Goal: Task Accomplishment & Management: Manage account settings

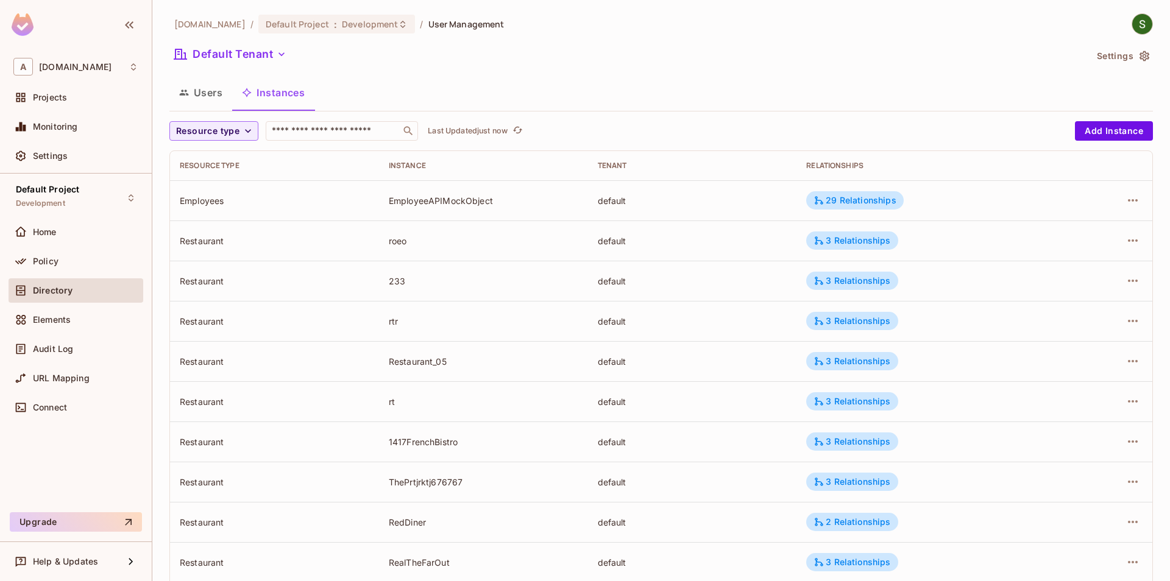
click at [217, 119] on div "[DOMAIN_NAME] / Default Project : Development / User Management Default Tenant …" at bounding box center [660, 423] width 983 height 821
click at [221, 126] on span "Resource type" at bounding box center [207, 131] width 63 height 15
click at [231, 191] on li "RestaurantGroup" at bounding box center [213, 185] width 88 height 26
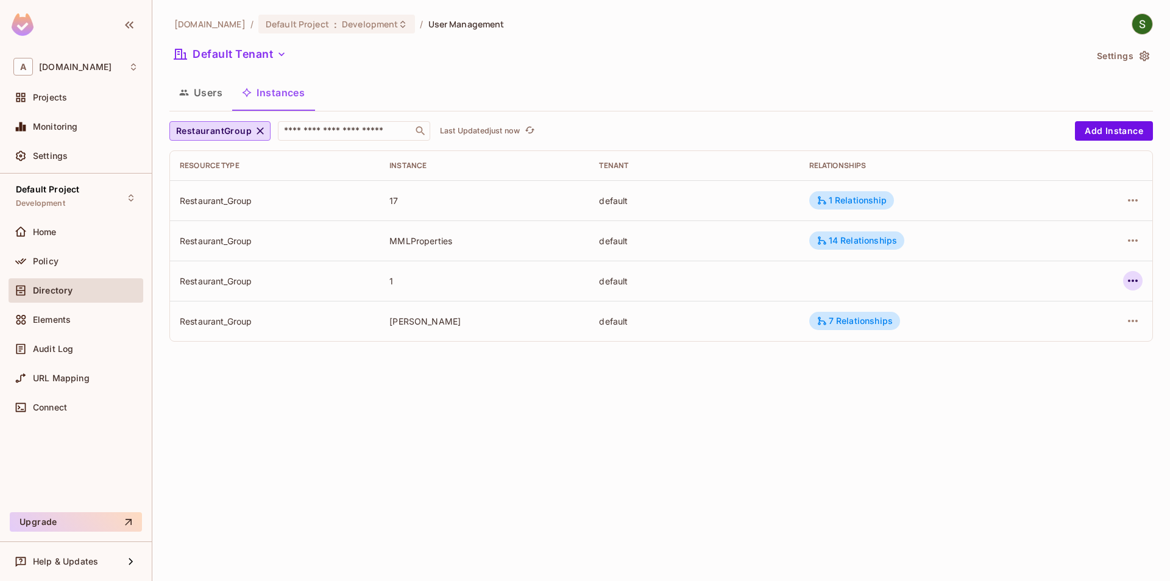
click at [1131, 281] on icon "button" at bounding box center [1132, 281] width 15 height 15
click at [1021, 341] on div "Edit Attributes" at bounding box center [1043, 336] width 60 height 12
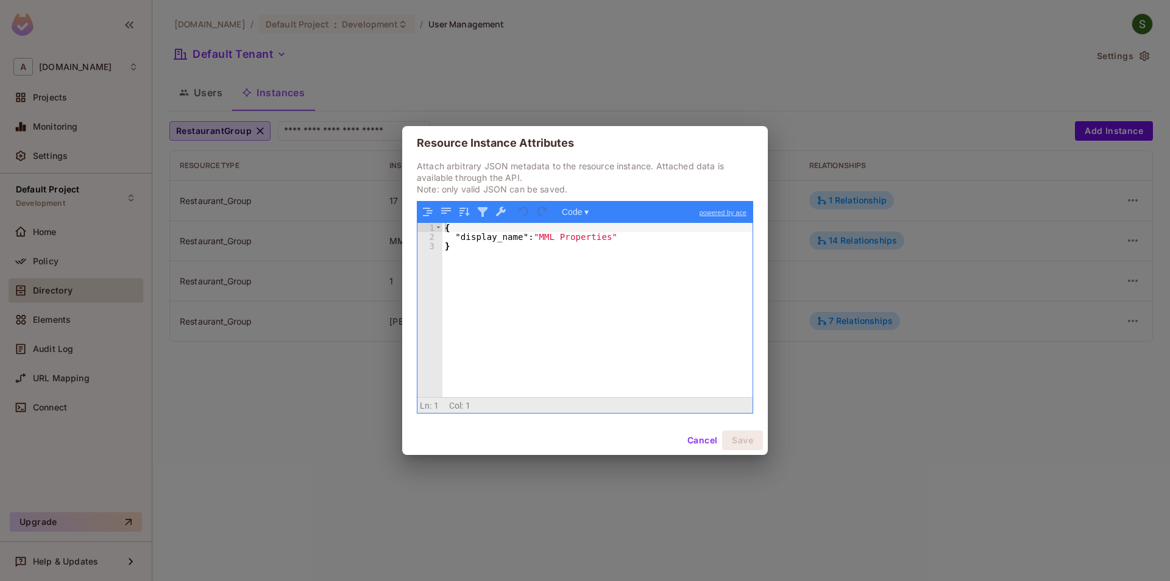
click at [692, 444] on button "Cancel" at bounding box center [702, 440] width 40 height 19
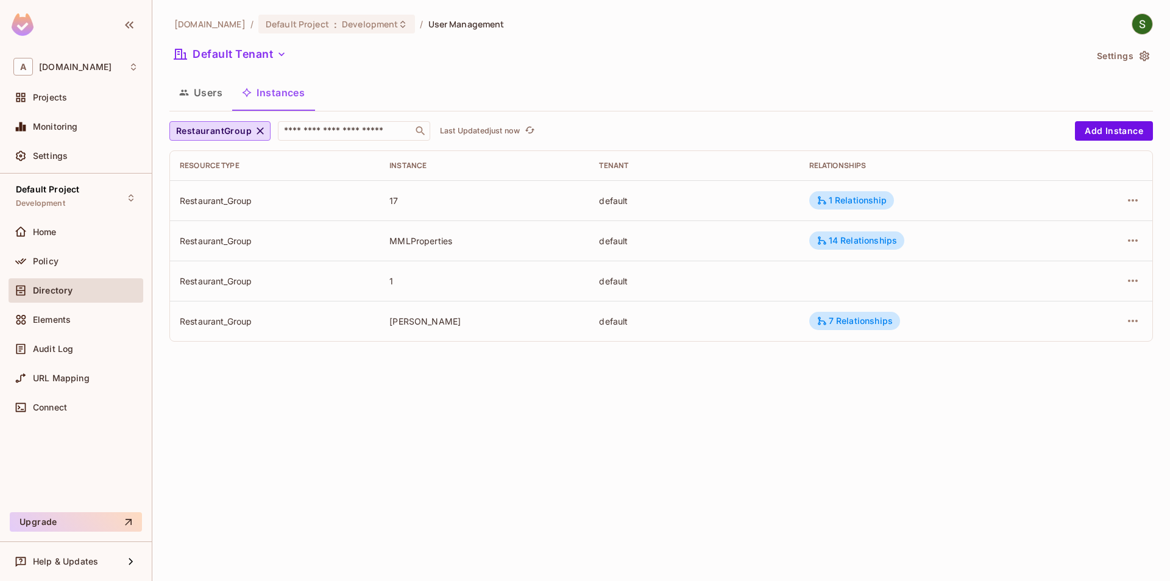
click at [596, 481] on div "[DOMAIN_NAME] / Default Project : Development / User Management Default Tenant …" at bounding box center [660, 290] width 1017 height 581
click at [528, 130] on icon "refresh" at bounding box center [530, 130] width 10 height 7
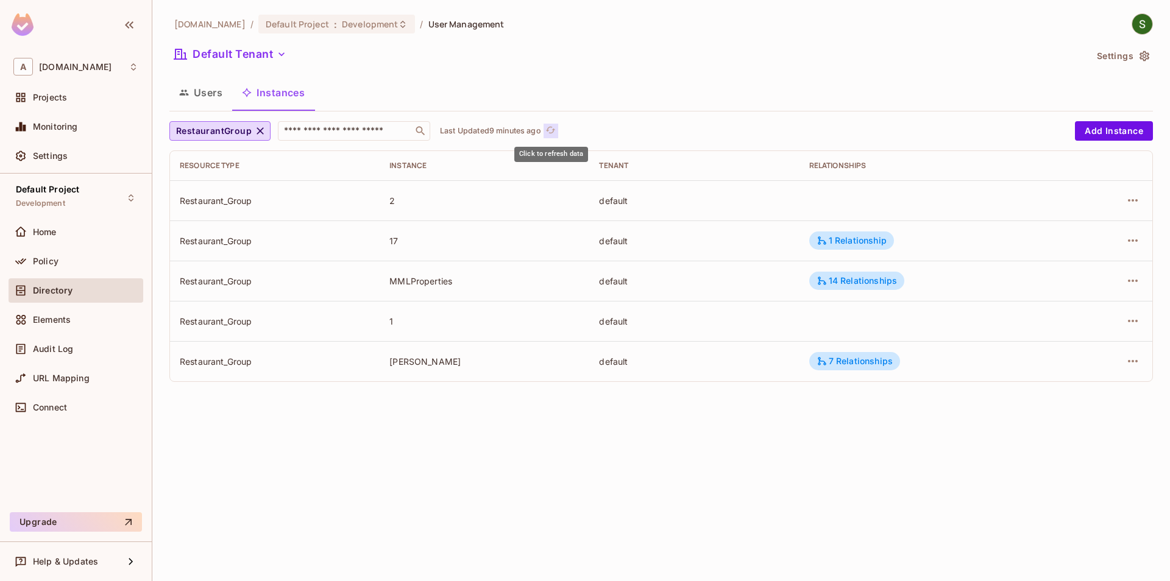
click at [554, 135] on icon "refresh" at bounding box center [550, 130] width 10 height 10
click at [1135, 206] on icon "button" at bounding box center [1132, 200] width 15 height 15
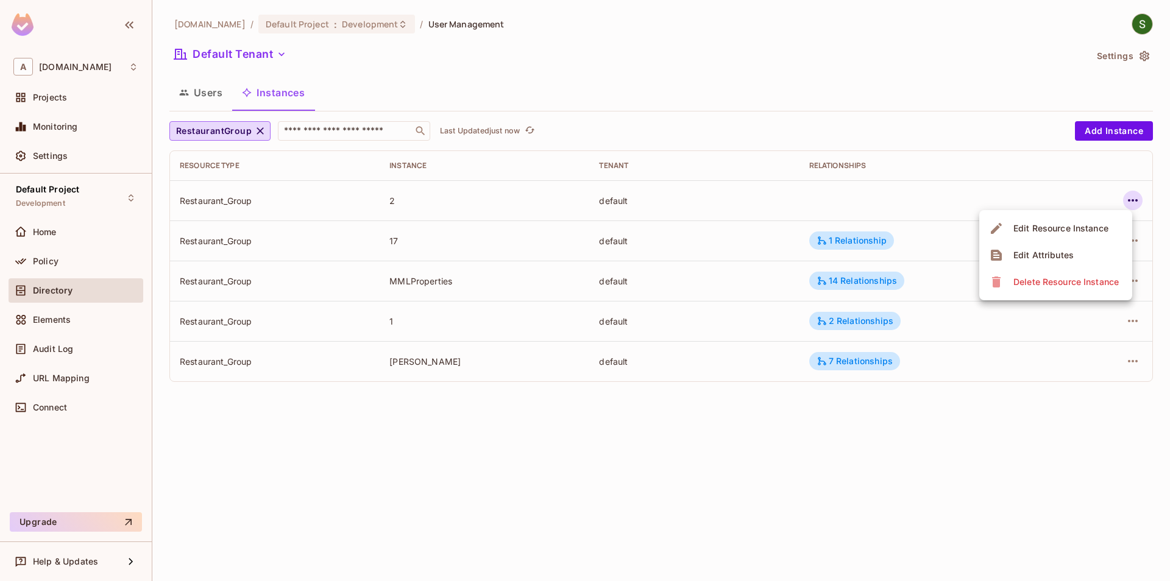
click at [984, 414] on div at bounding box center [585, 290] width 1170 height 581
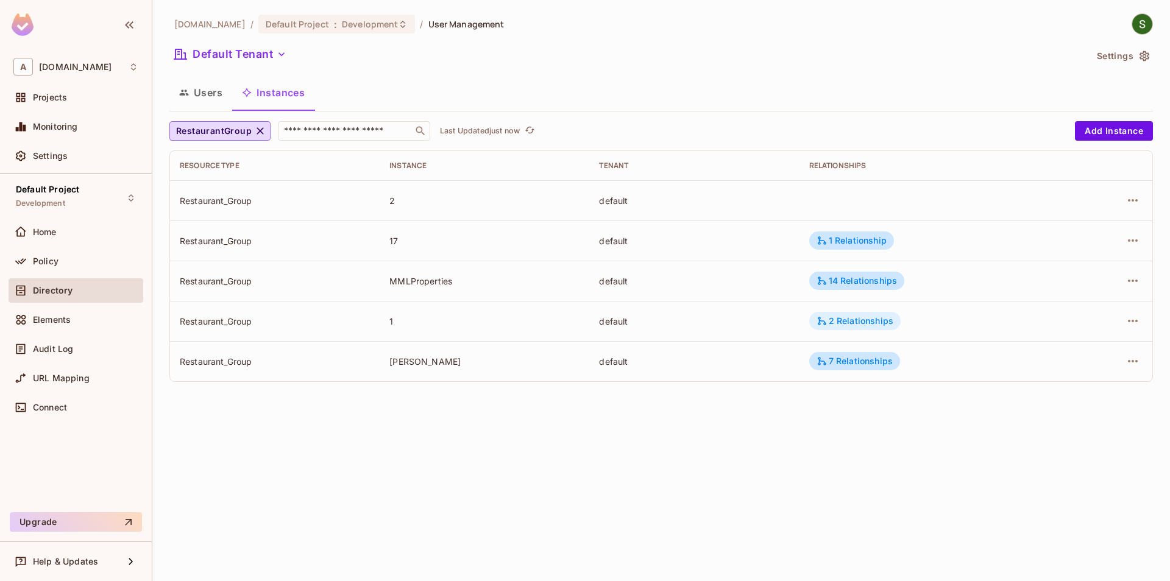
click at [888, 320] on div "2 Relationships" at bounding box center [854, 321] width 77 height 11
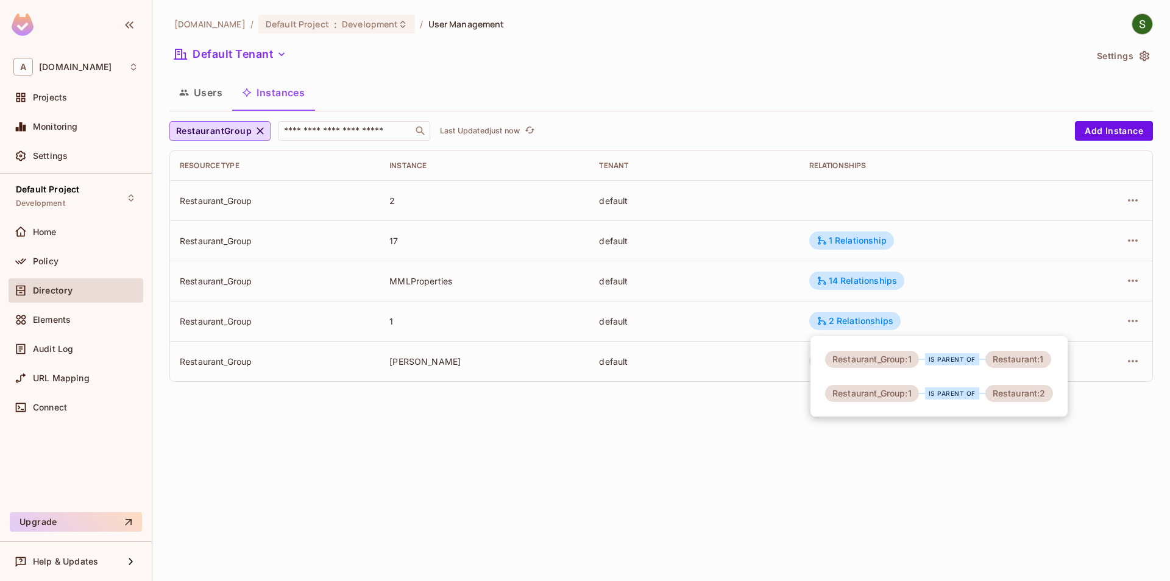
click at [919, 445] on div at bounding box center [585, 290] width 1170 height 581
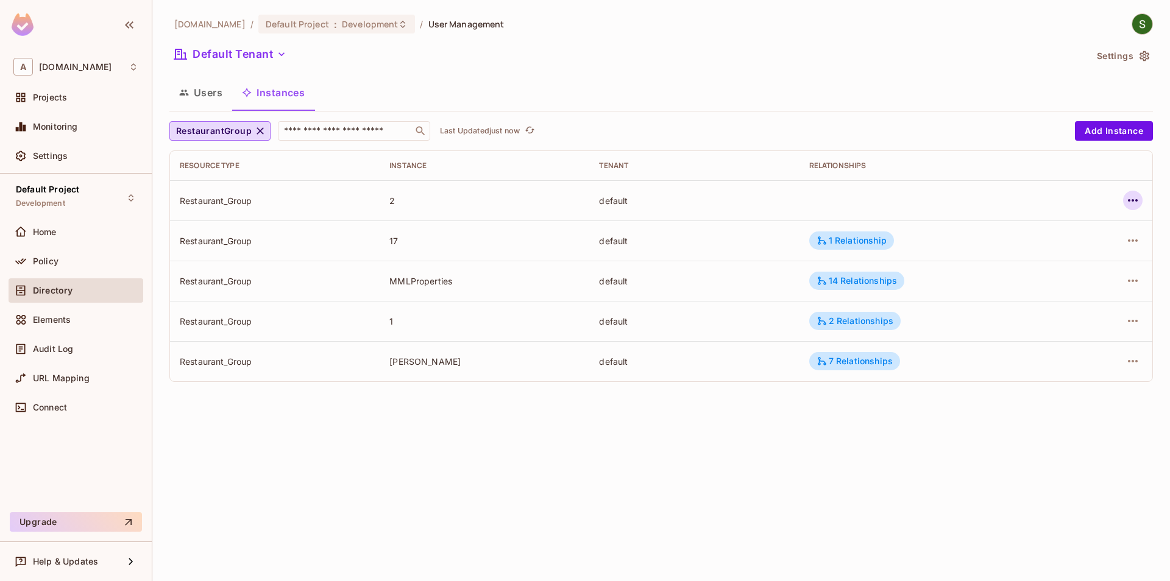
click at [1131, 204] on icon "button" at bounding box center [1132, 200] width 15 height 15
click at [1087, 267] on li "Edit Attributes" at bounding box center [1055, 255] width 153 height 27
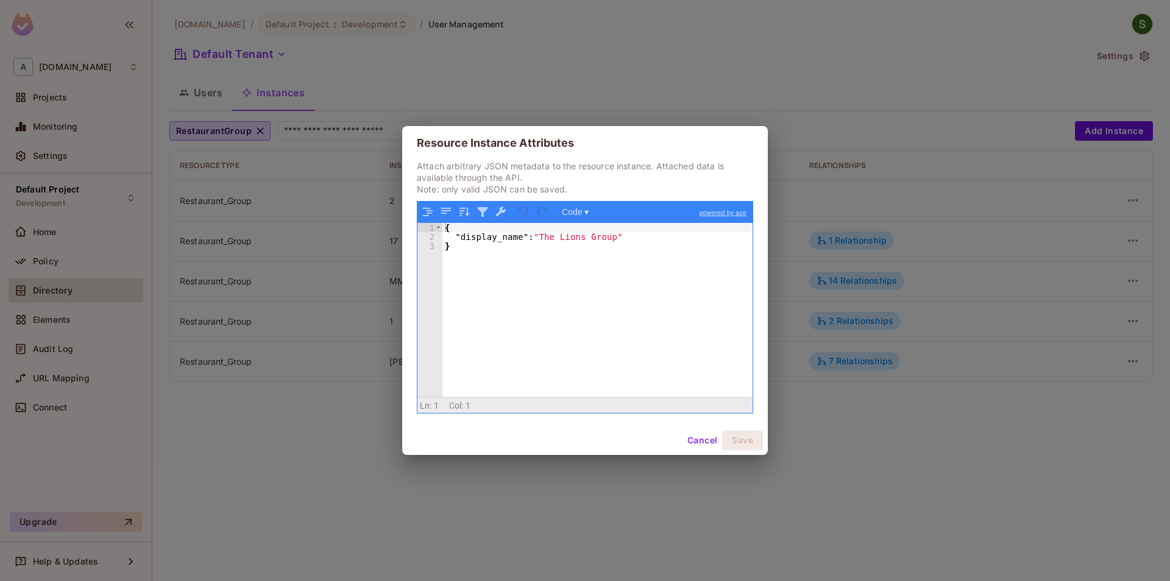
click at [696, 441] on button "Cancel" at bounding box center [702, 440] width 40 height 19
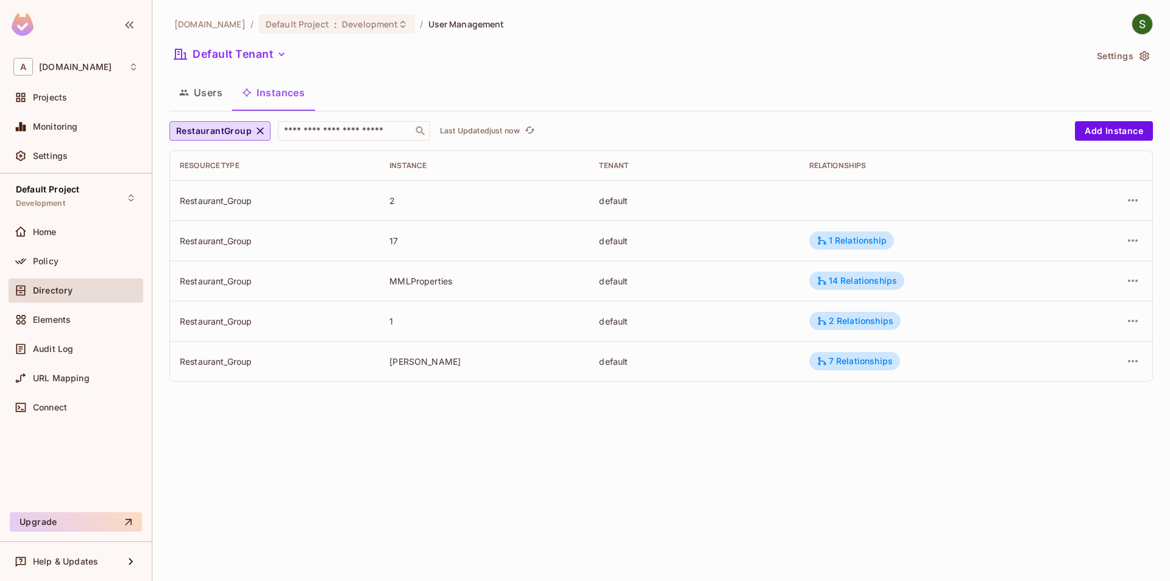
click at [684, 468] on div "[DOMAIN_NAME] / Default Project : Development / User Management Default Tenant …" at bounding box center [660, 290] width 1017 height 581
click at [63, 255] on div "Policy" at bounding box center [75, 261] width 125 height 15
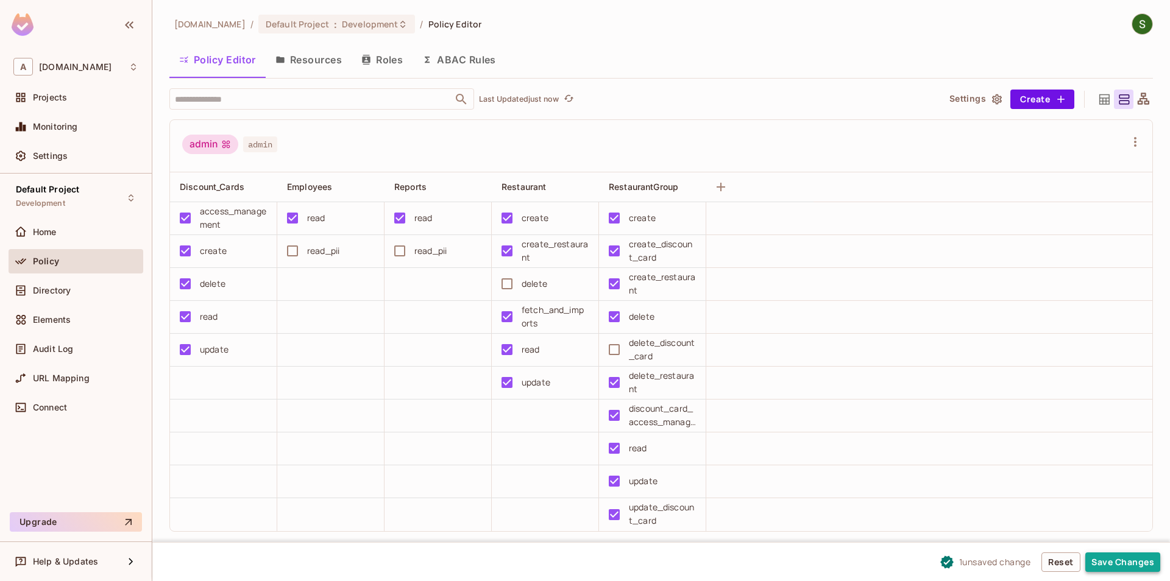
click at [1099, 565] on button "Save Changes" at bounding box center [1122, 562] width 75 height 19
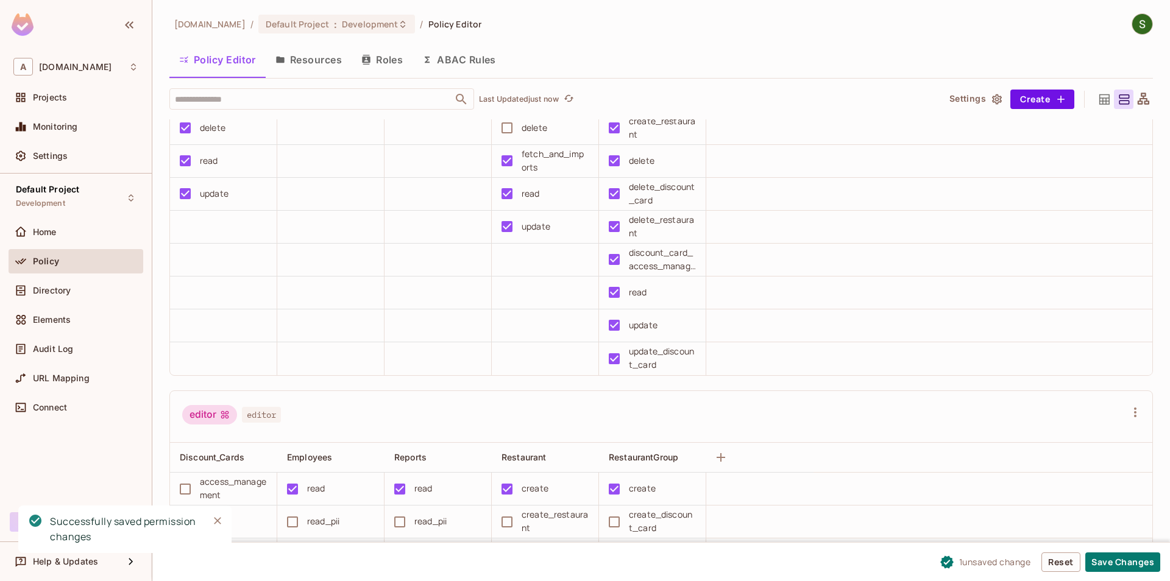
scroll to position [208, 0]
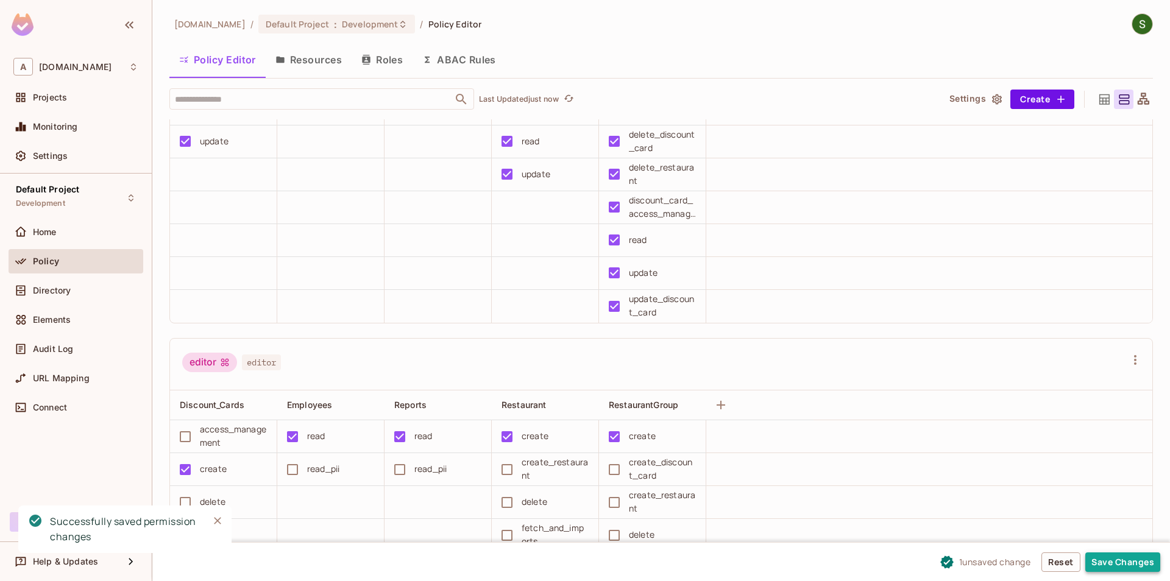
click at [1137, 565] on button "Save Changes" at bounding box center [1122, 562] width 75 height 19
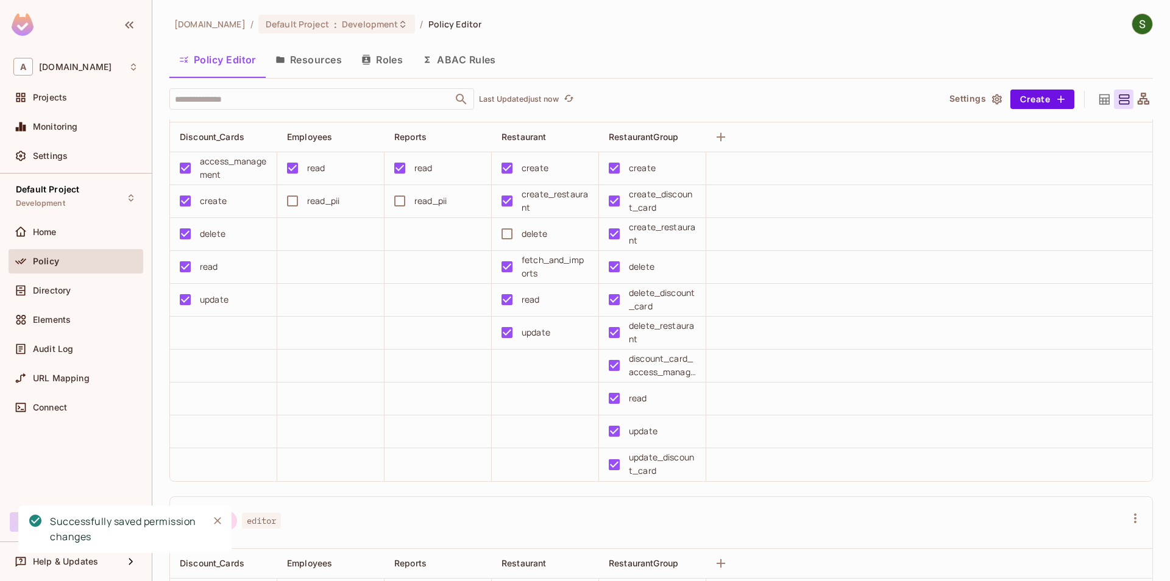
scroll to position [69, 0]
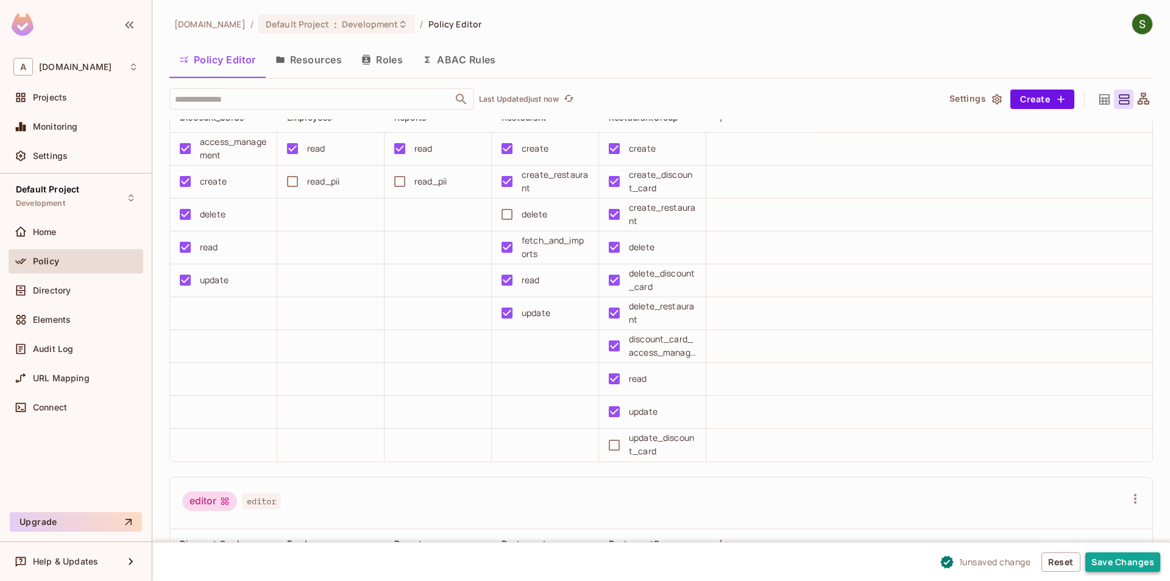
click at [1125, 556] on button "Save Changes" at bounding box center [1122, 562] width 75 height 19
click at [1097, 566] on button "Save Changes" at bounding box center [1122, 562] width 75 height 19
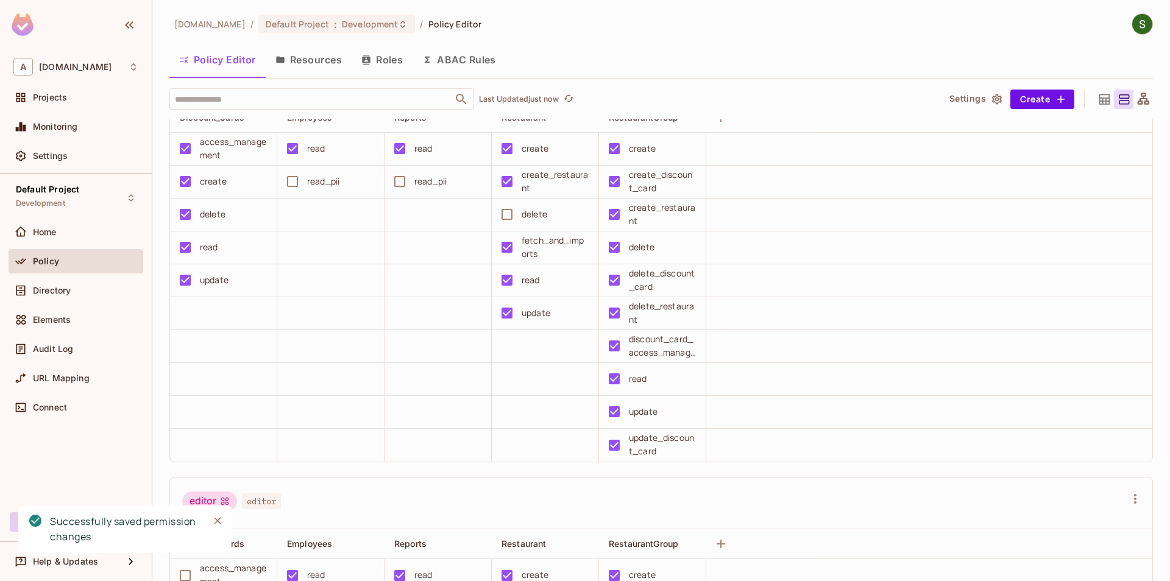
click at [217, 518] on icon "Close" at bounding box center [217, 521] width 12 height 12
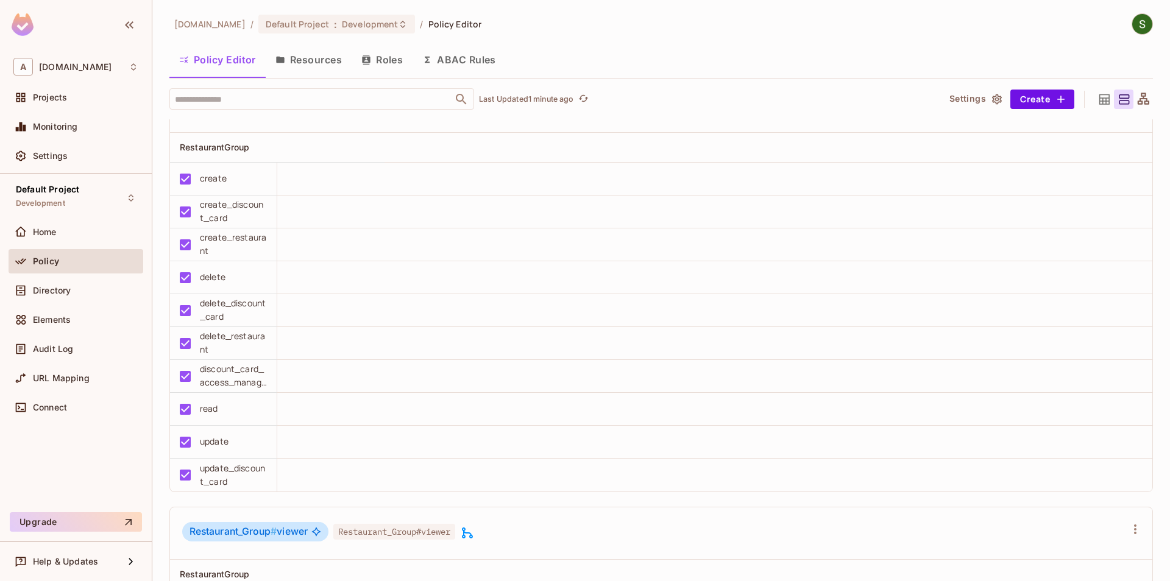
scroll to position [1181, 0]
